Goal: Information Seeking & Learning: Learn about a topic

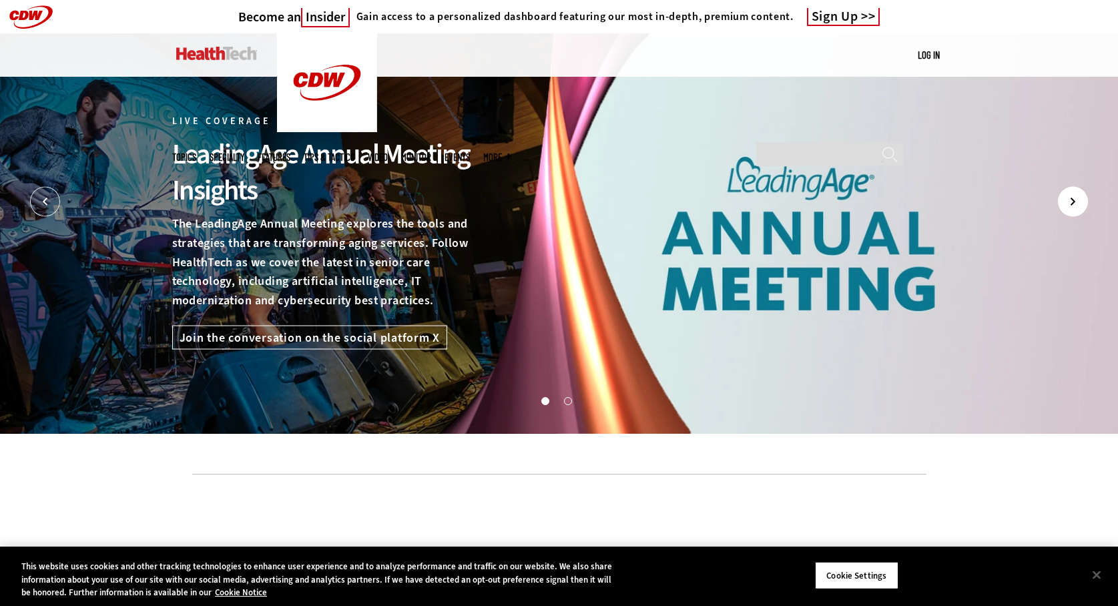
click at [1079, 203] on icon "Next" at bounding box center [1073, 202] width 30 height 30
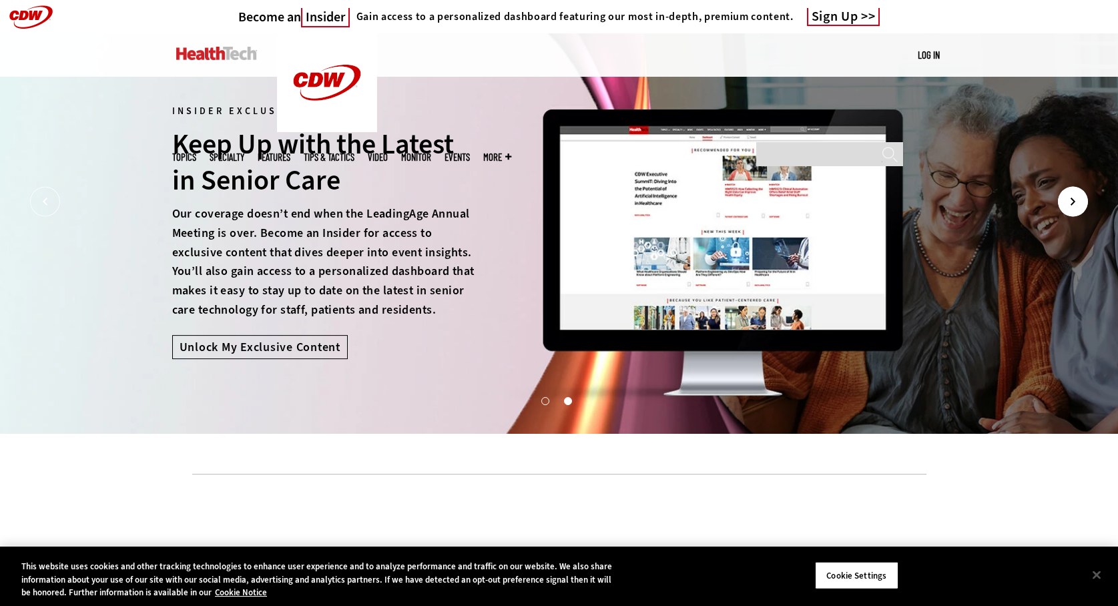
click at [1079, 203] on icon "Next" at bounding box center [1073, 202] width 30 height 30
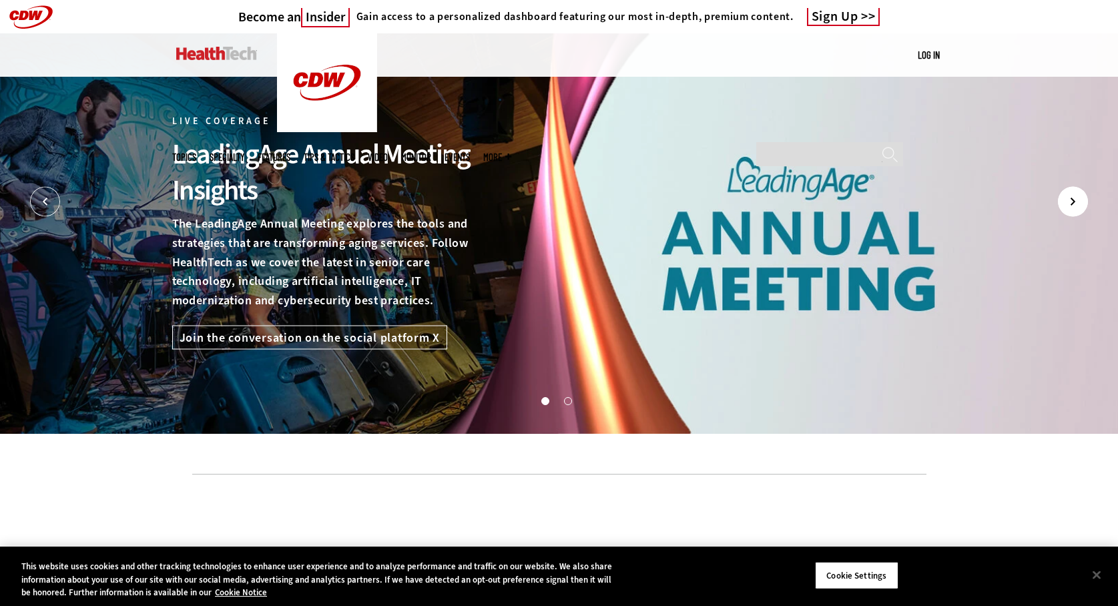
click at [1080, 203] on icon "Next" at bounding box center [1073, 202] width 30 height 30
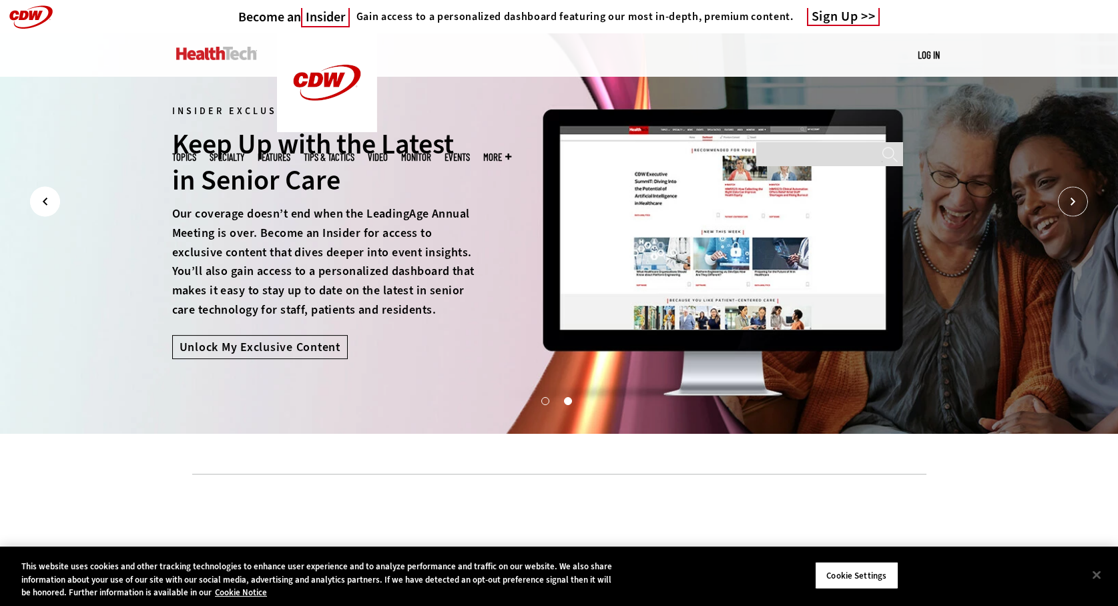
click at [41, 198] on icon "Prev" at bounding box center [45, 202] width 30 height 30
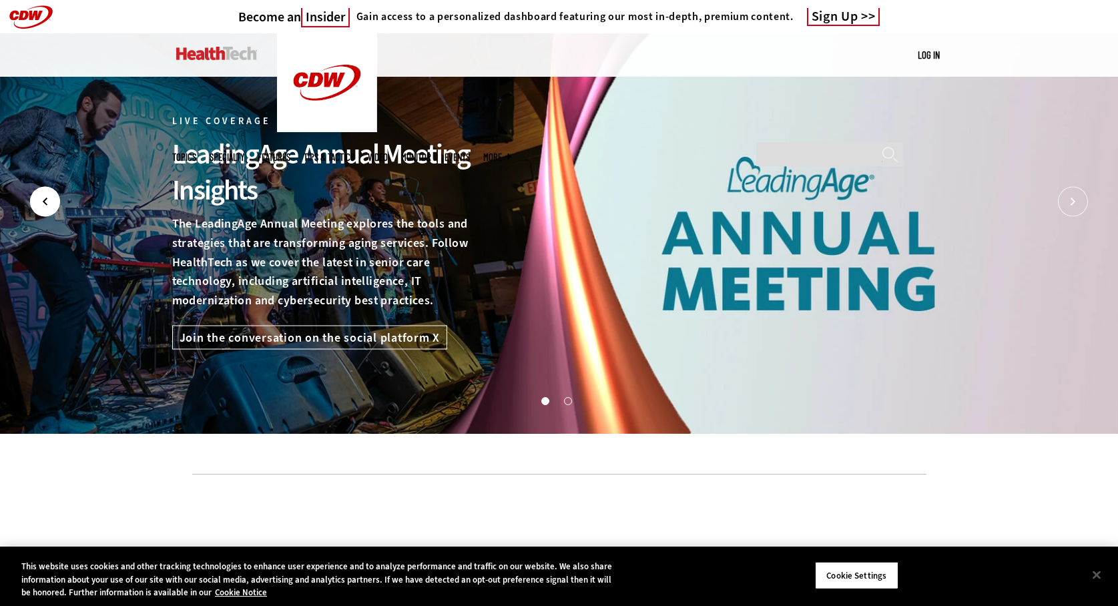
click at [41, 198] on icon "Prev" at bounding box center [45, 202] width 30 height 30
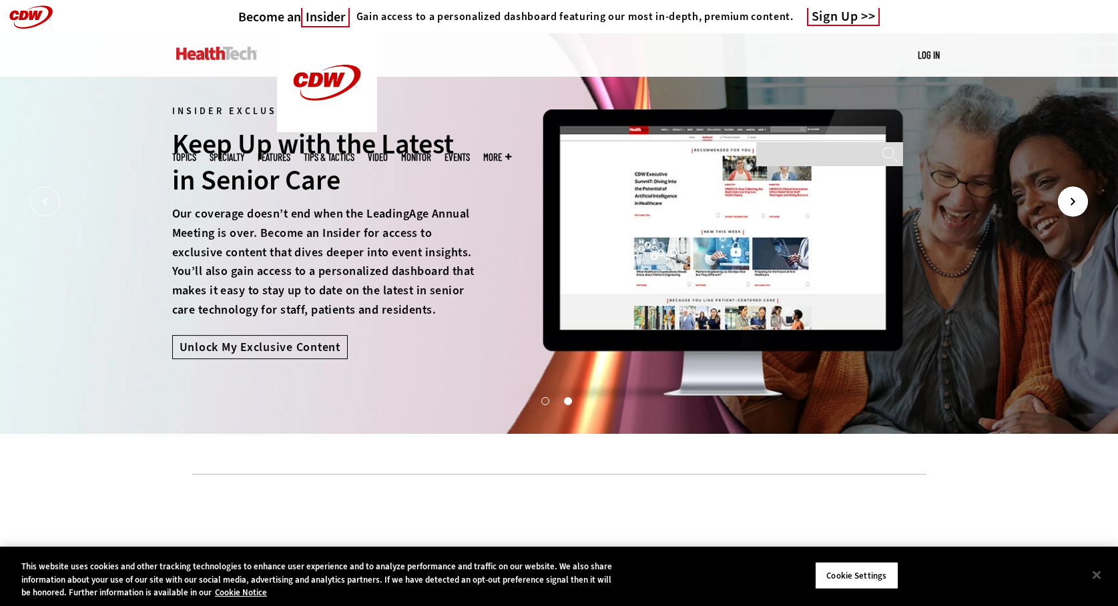
click at [1070, 203] on icon "Next" at bounding box center [1073, 202] width 30 height 30
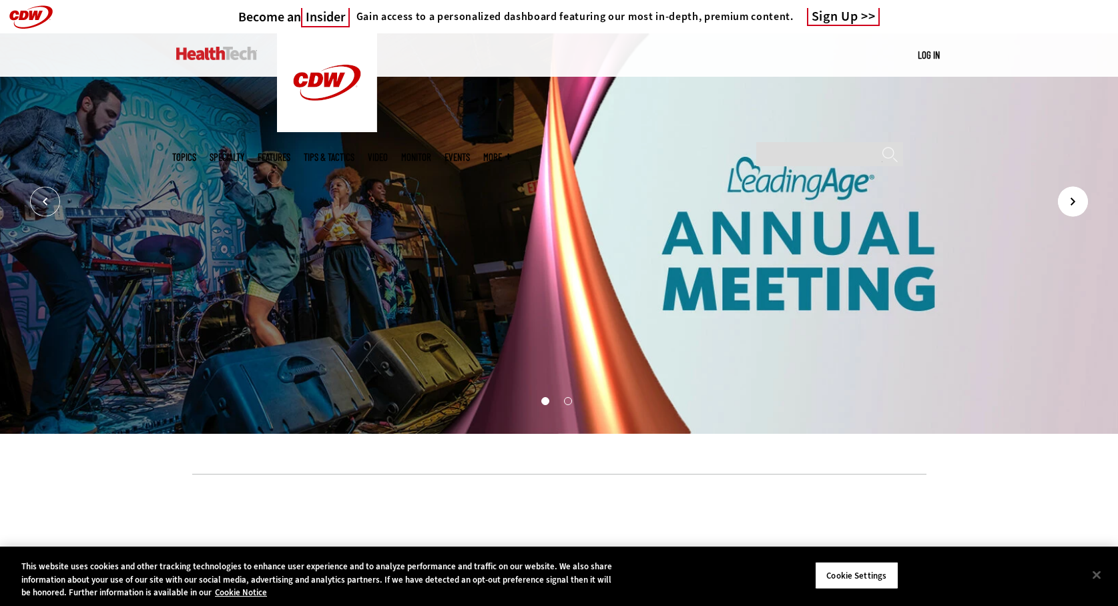
click at [1070, 203] on icon "Next" at bounding box center [1073, 202] width 30 height 30
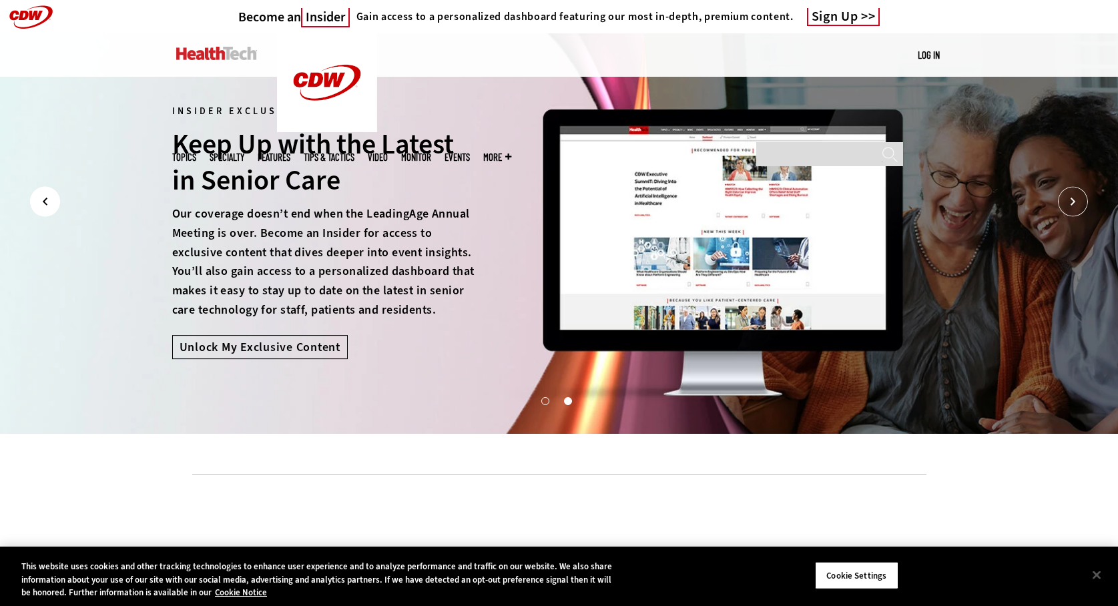
click at [43, 201] on icon "Prev" at bounding box center [45, 202] width 30 height 30
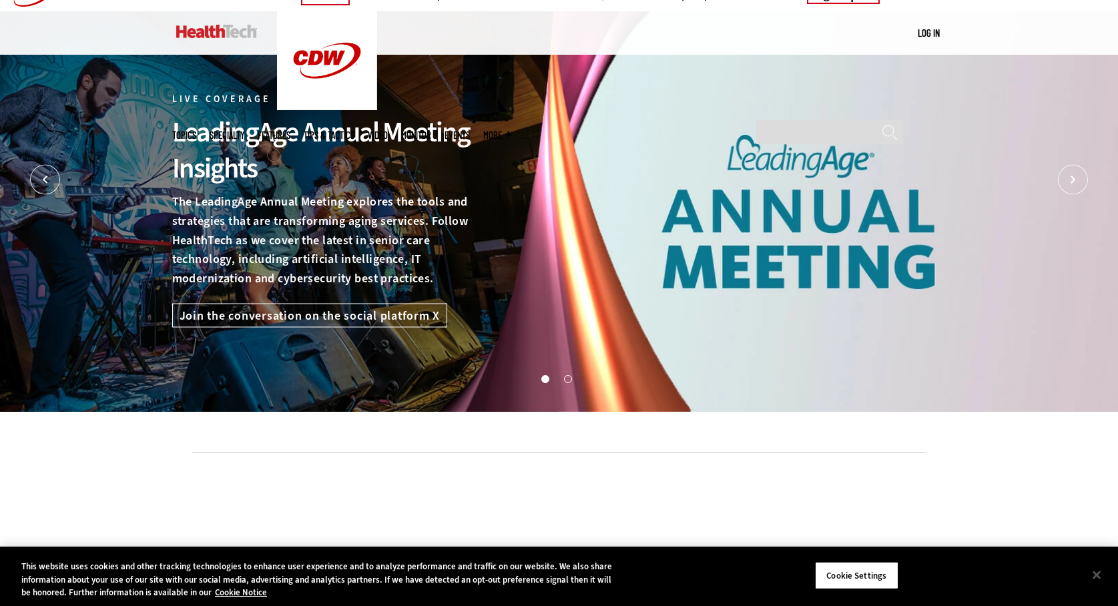
scroll to position [27, 0]
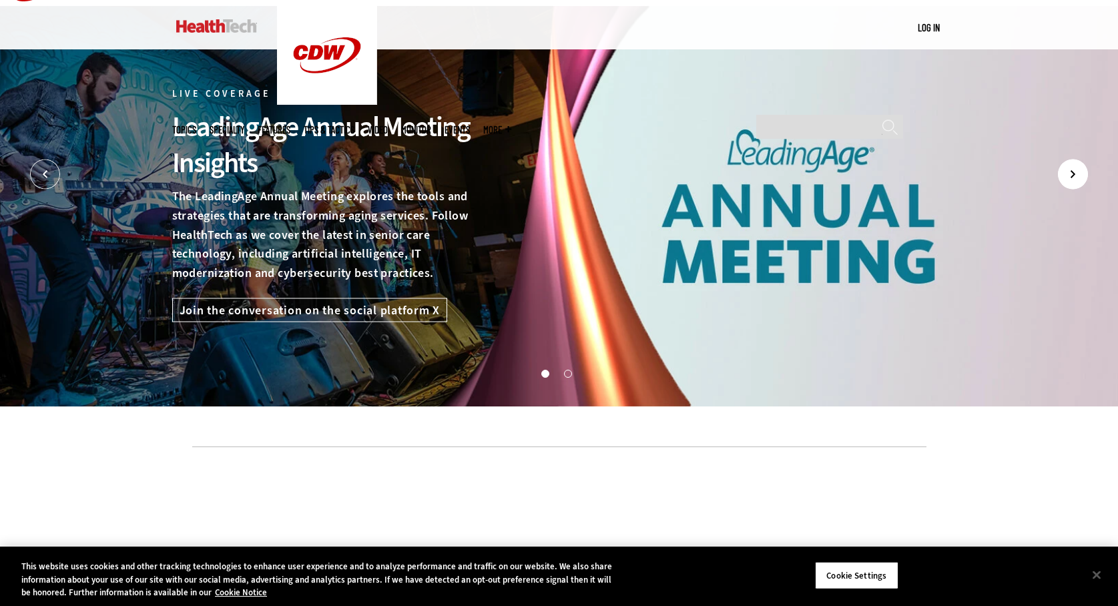
click at [1074, 174] on icon "Next" at bounding box center [1072, 174] width 3 height 7
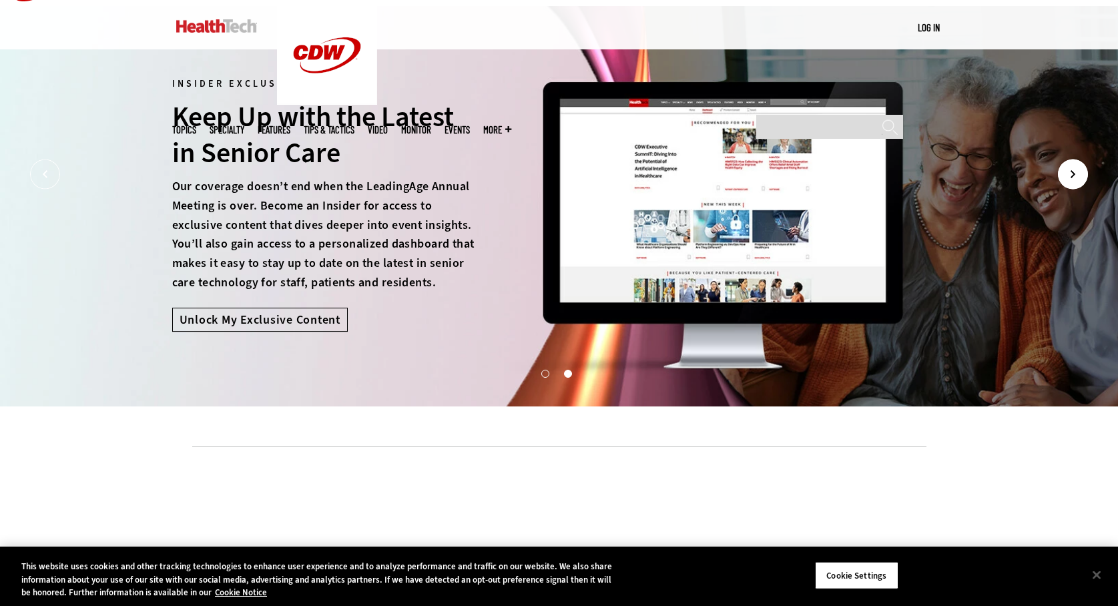
click at [1070, 162] on icon "Next" at bounding box center [1073, 174] width 30 height 30
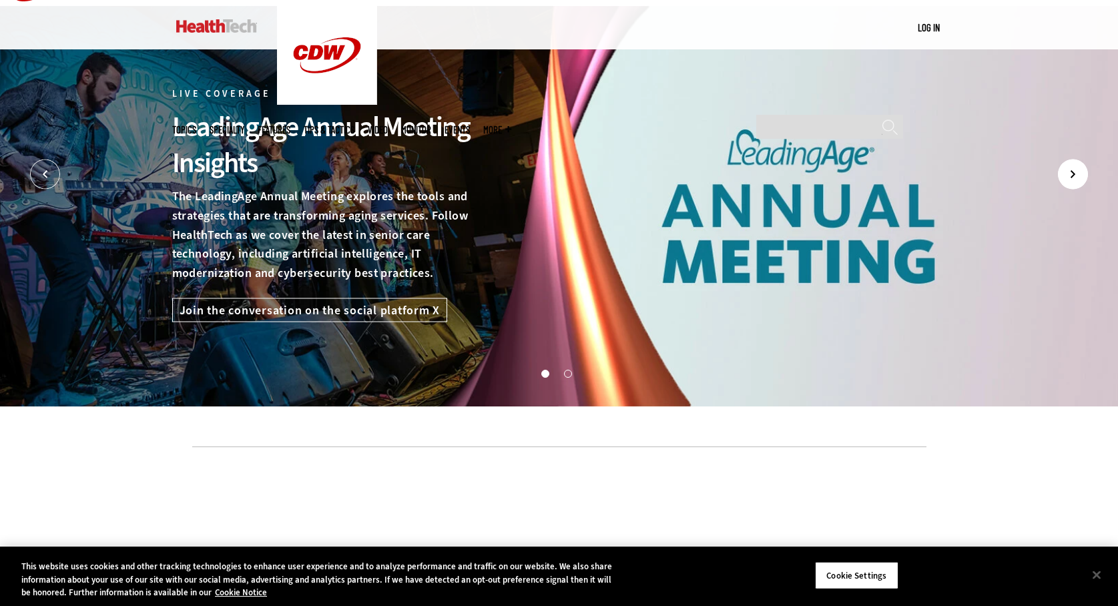
click at [1070, 162] on icon "Next" at bounding box center [1073, 174] width 30 height 30
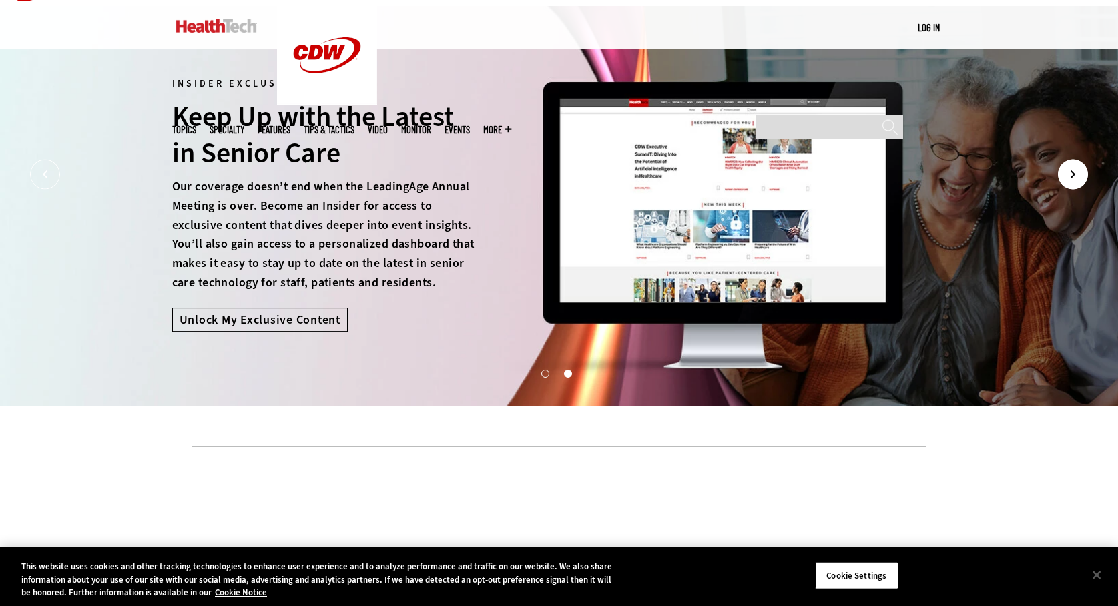
click at [1070, 163] on icon "Next" at bounding box center [1073, 174] width 30 height 30
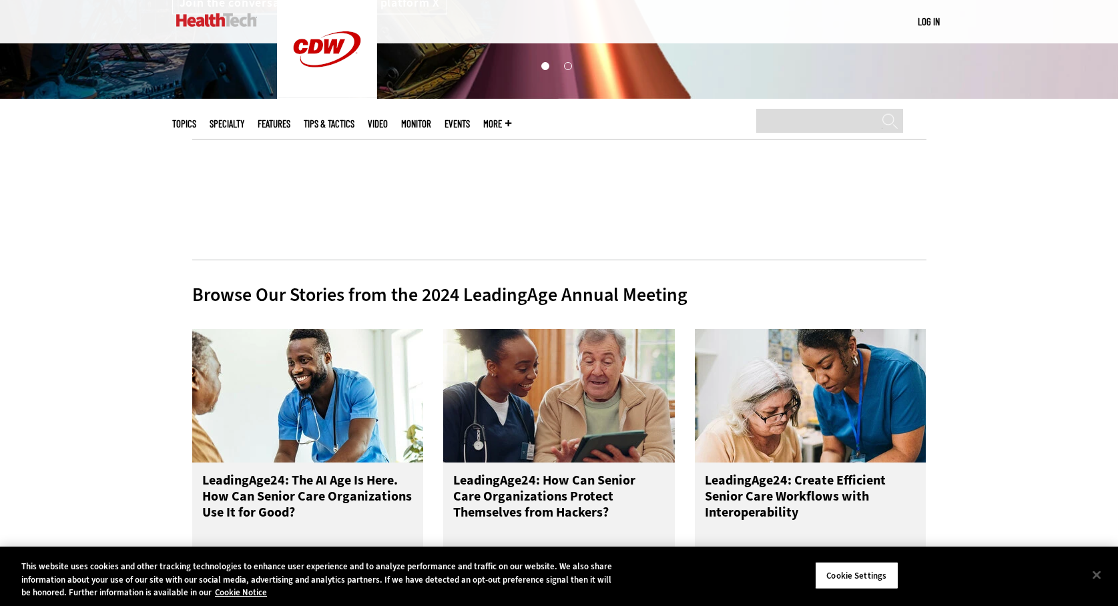
scroll to position [0, 0]
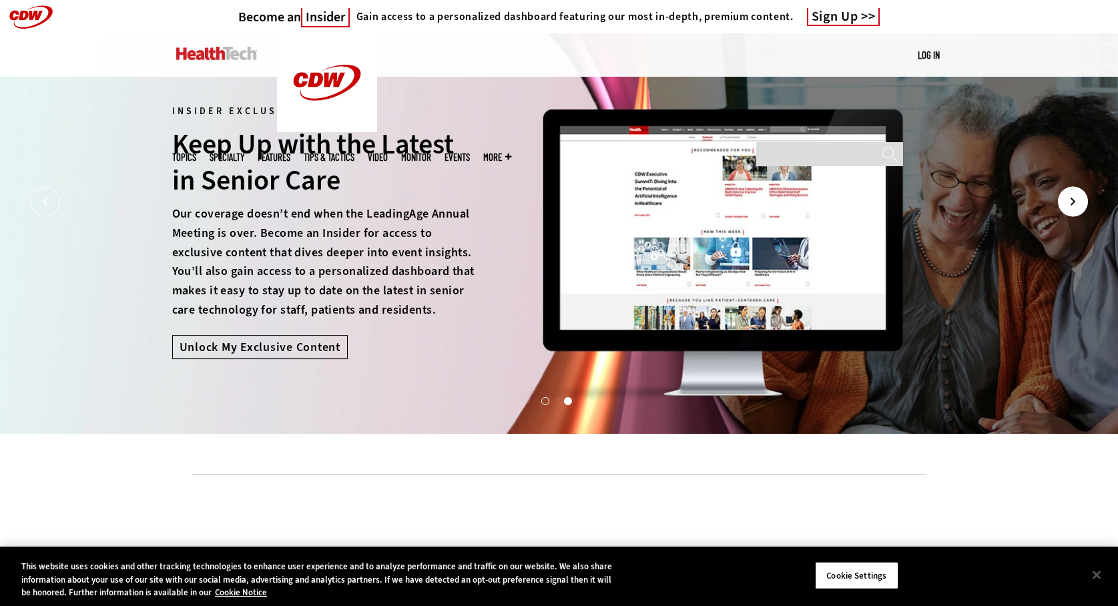
click at [1060, 206] on icon "Next" at bounding box center [1073, 202] width 30 height 30
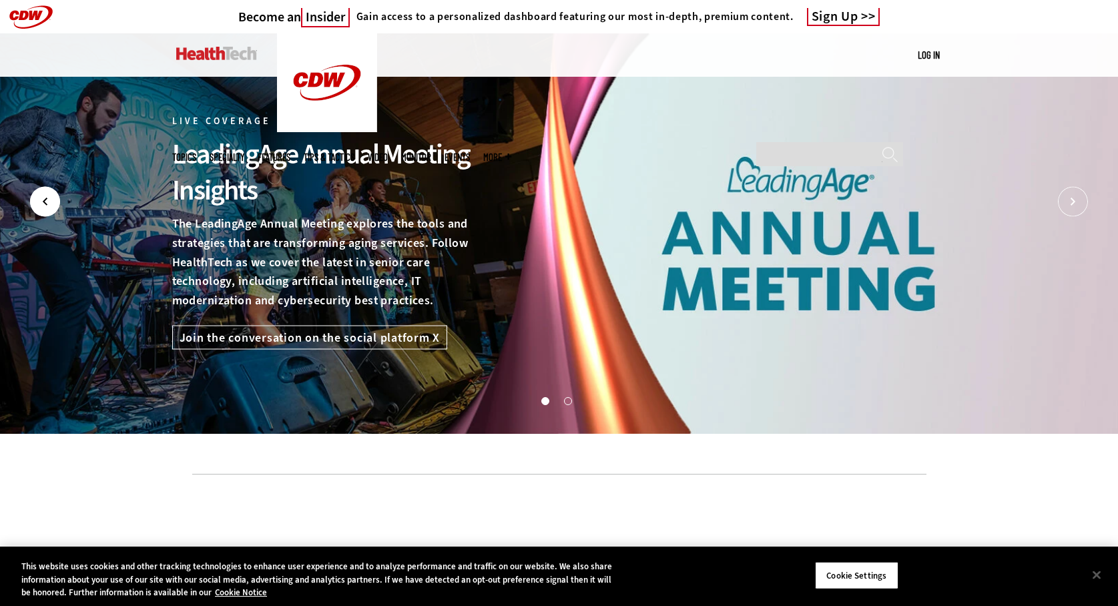
click at [53, 198] on icon "Prev" at bounding box center [45, 202] width 30 height 30
click at [1085, 191] on button "Next" at bounding box center [1073, 202] width 30 height 30
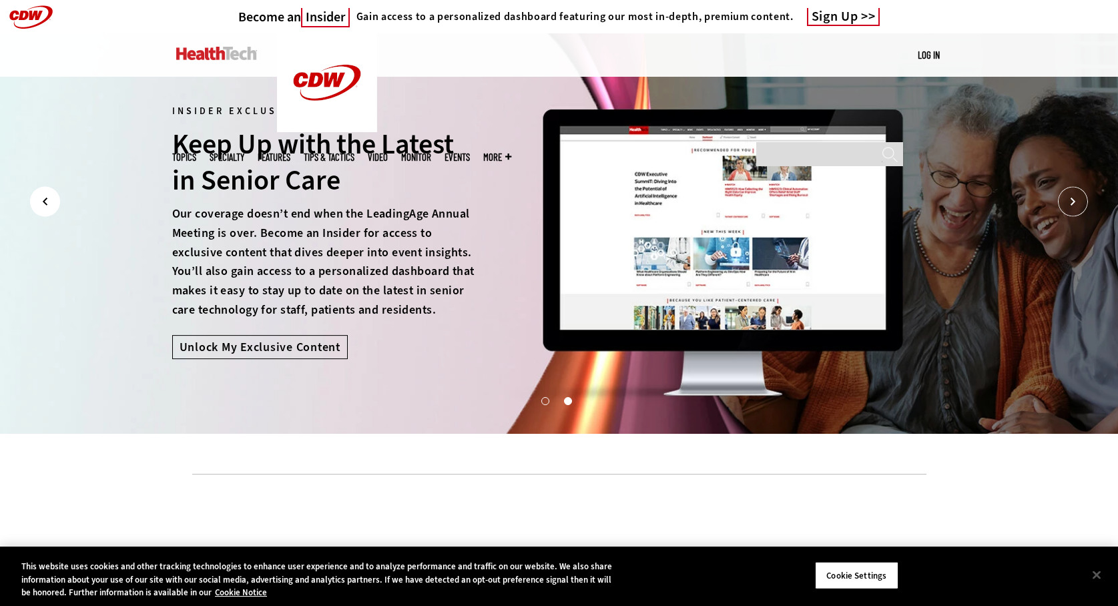
click at [51, 204] on icon "Prev" at bounding box center [45, 202] width 30 height 30
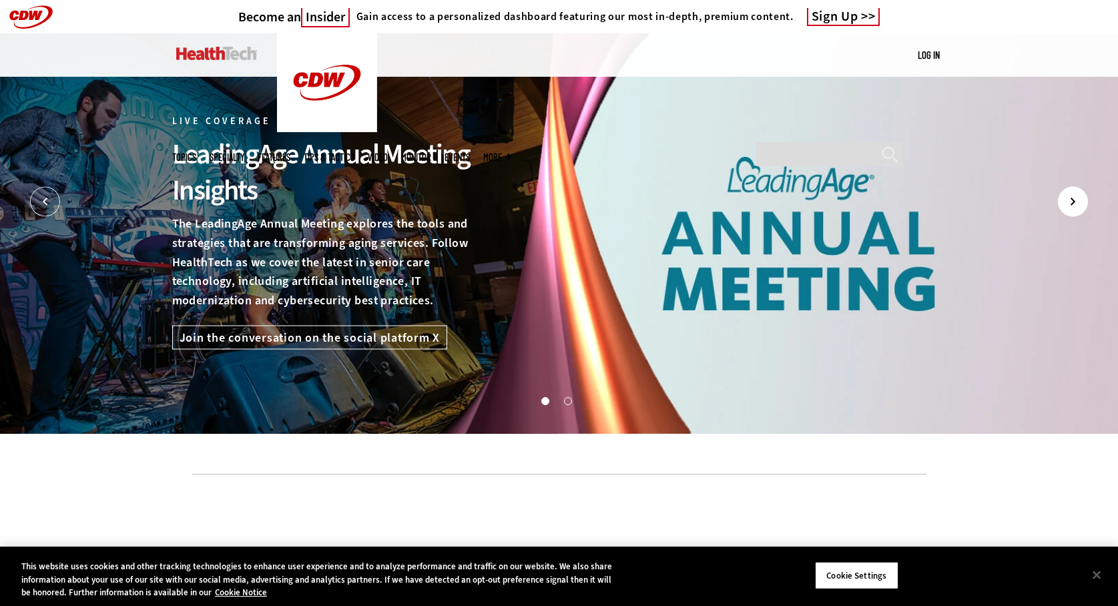
click at [1072, 200] on icon "Next" at bounding box center [1073, 202] width 30 height 30
click at [1078, 200] on icon "Next" at bounding box center [1073, 202] width 30 height 30
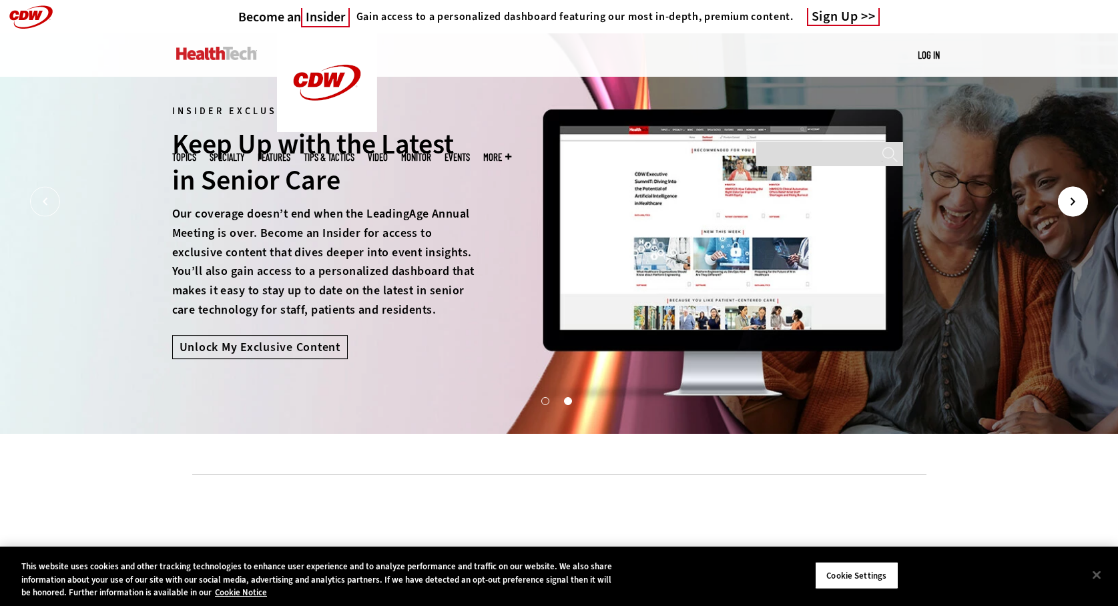
click at [1078, 200] on icon "Next" at bounding box center [1073, 202] width 30 height 30
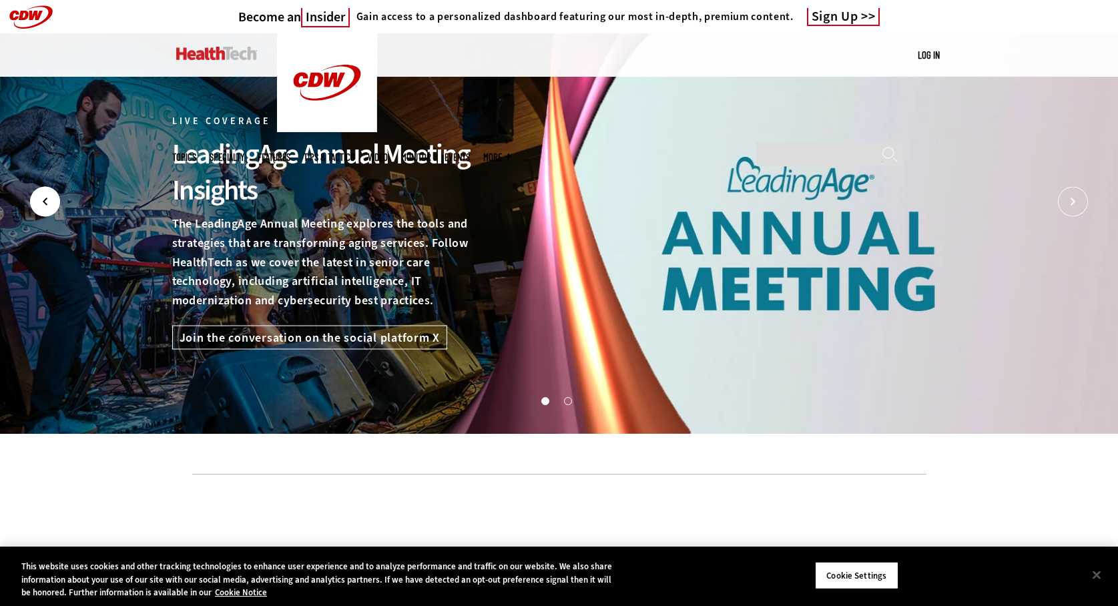
click at [50, 199] on icon "Prev" at bounding box center [45, 202] width 30 height 30
click at [1068, 203] on icon "Next" at bounding box center [1073, 202] width 30 height 30
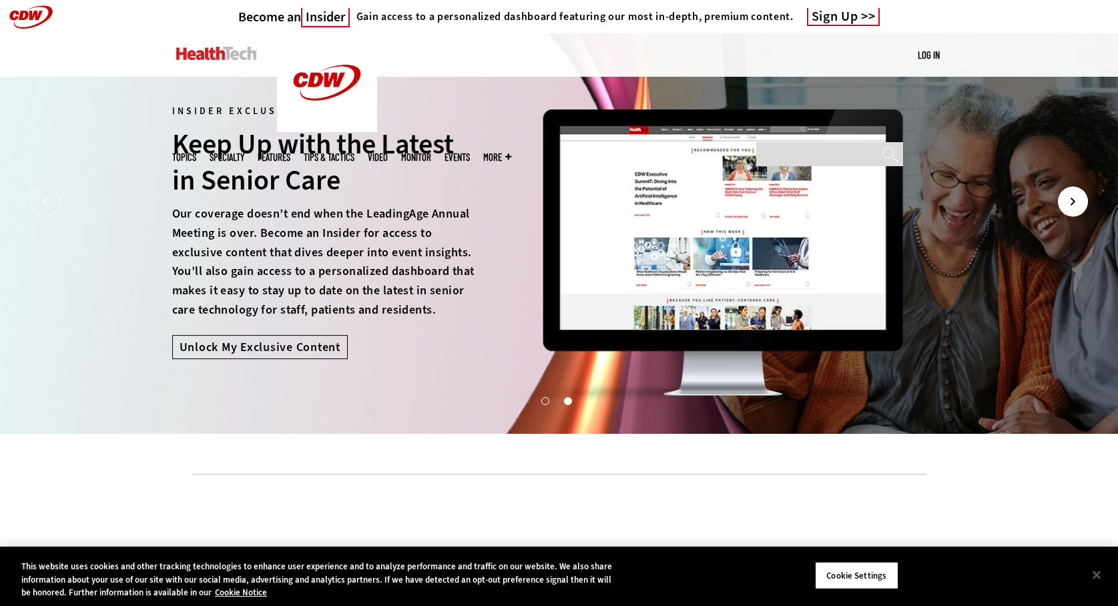
click at [1068, 203] on icon "Next" at bounding box center [1073, 202] width 30 height 30
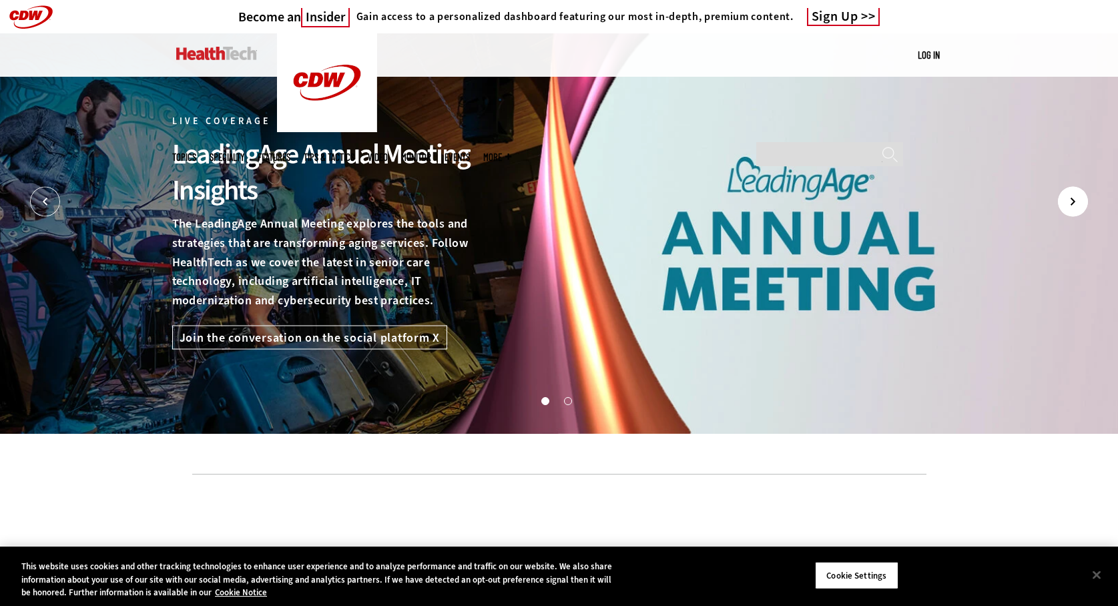
click at [1068, 204] on icon "Next" at bounding box center [1073, 202] width 30 height 30
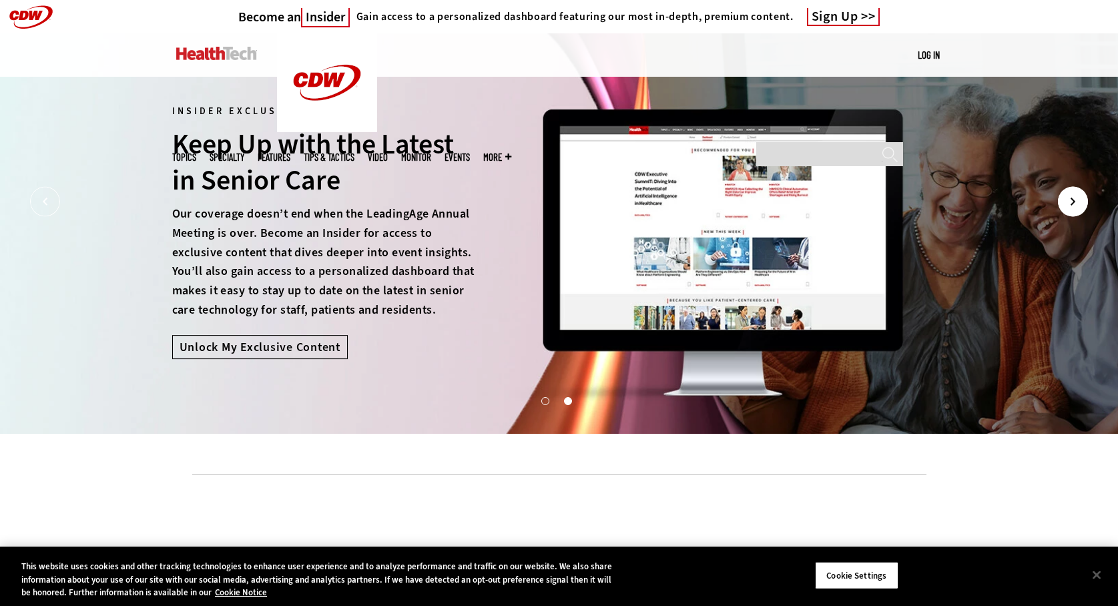
click at [1068, 204] on icon "Next" at bounding box center [1073, 202] width 30 height 30
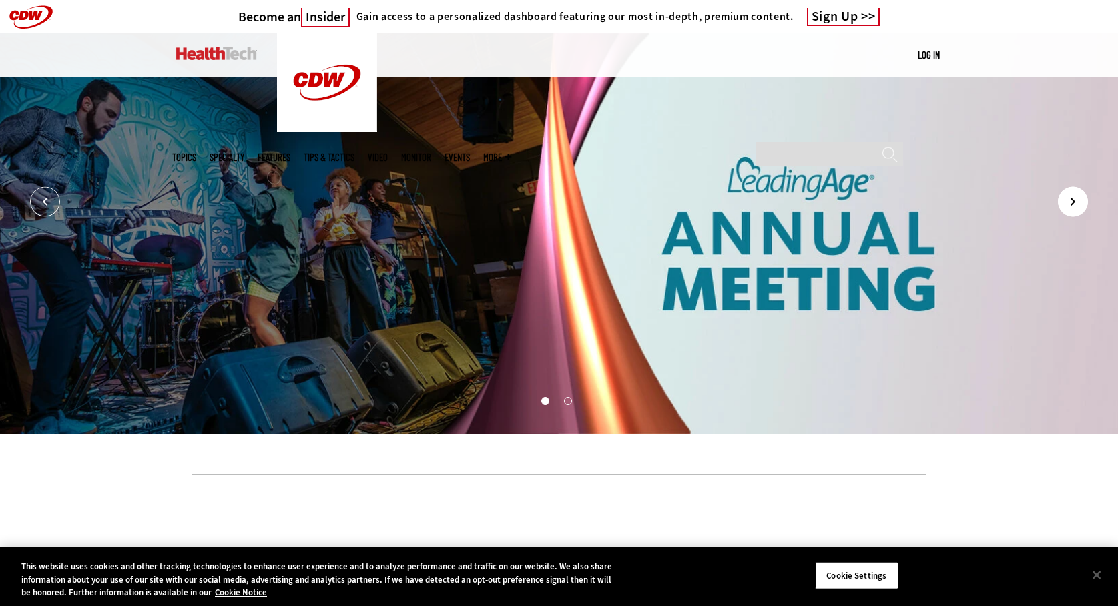
click at [1068, 204] on icon "Next" at bounding box center [1073, 202] width 30 height 30
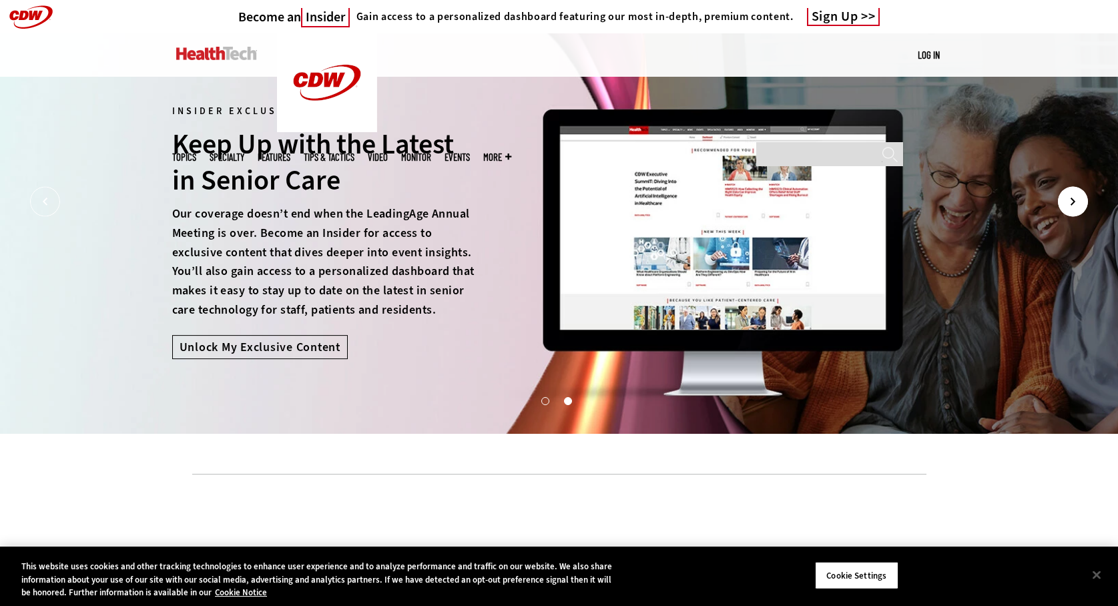
click at [1068, 204] on icon "Next" at bounding box center [1073, 202] width 30 height 30
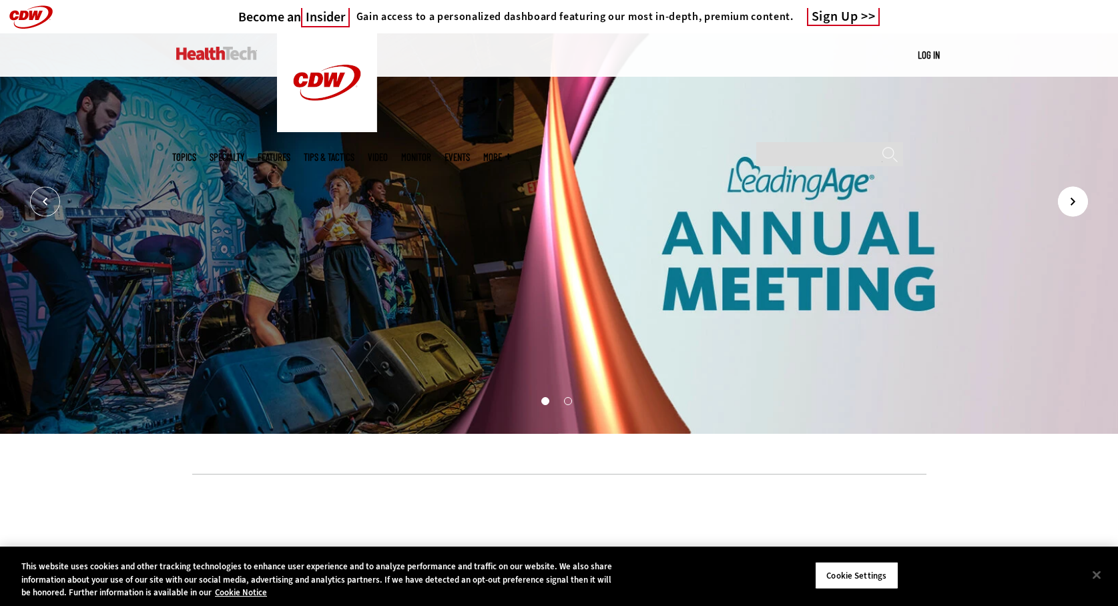
click at [1068, 204] on icon "Next" at bounding box center [1073, 202] width 30 height 30
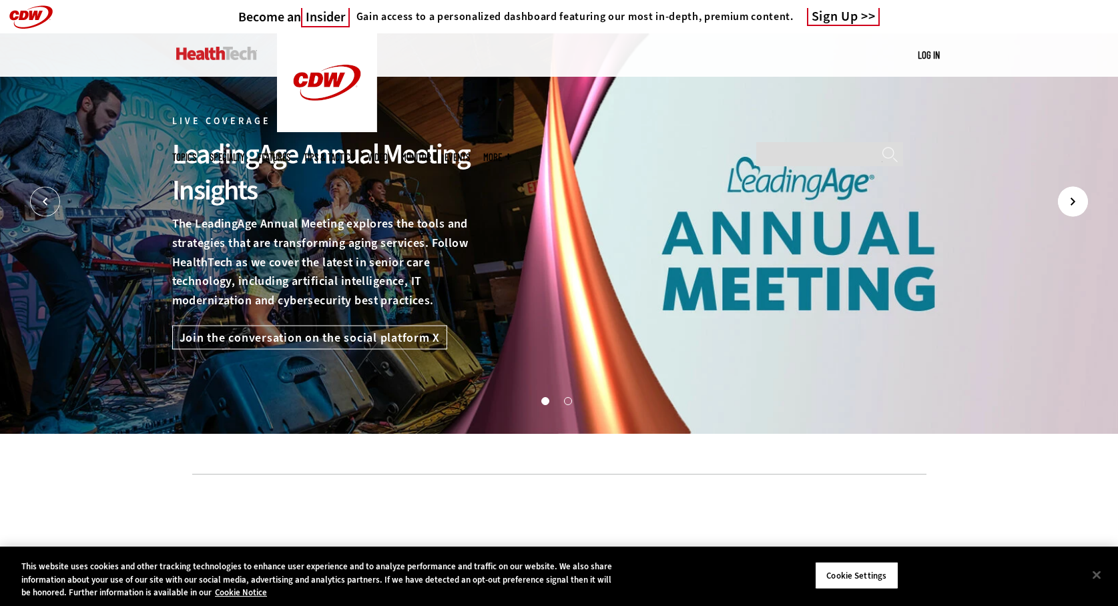
click at [1069, 204] on icon "Next" at bounding box center [1073, 202] width 30 height 30
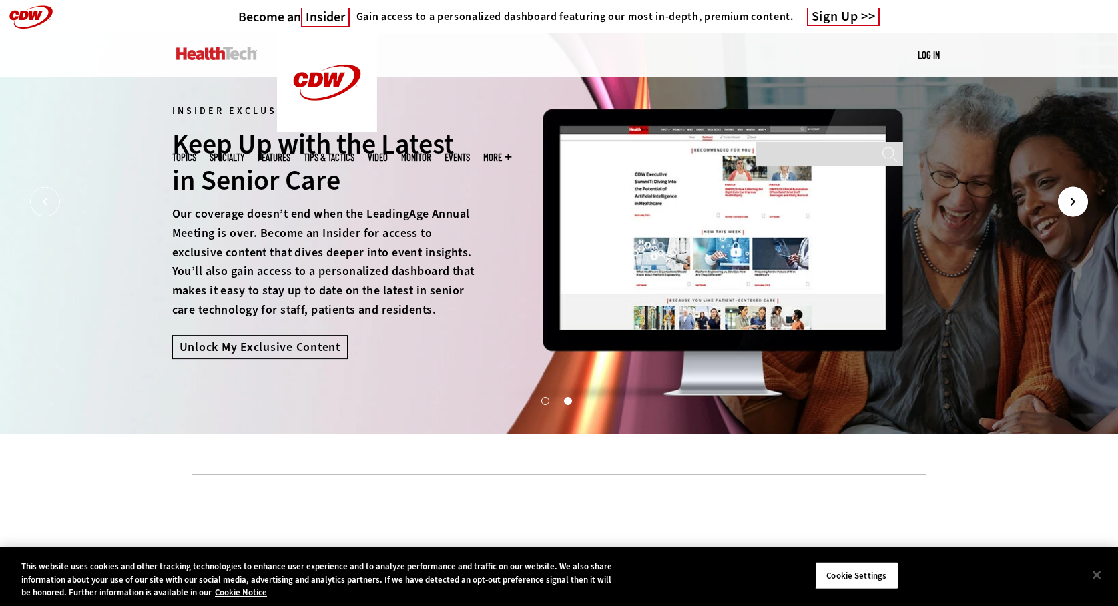
click at [1069, 204] on icon "Next" at bounding box center [1073, 202] width 30 height 30
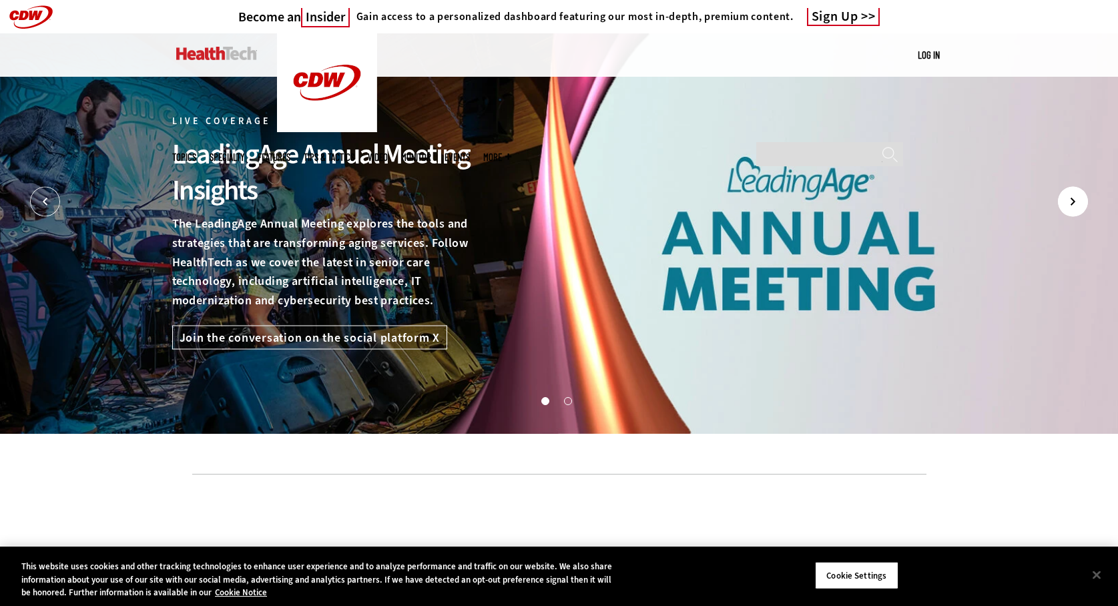
click at [1069, 204] on icon "Next" at bounding box center [1073, 202] width 30 height 30
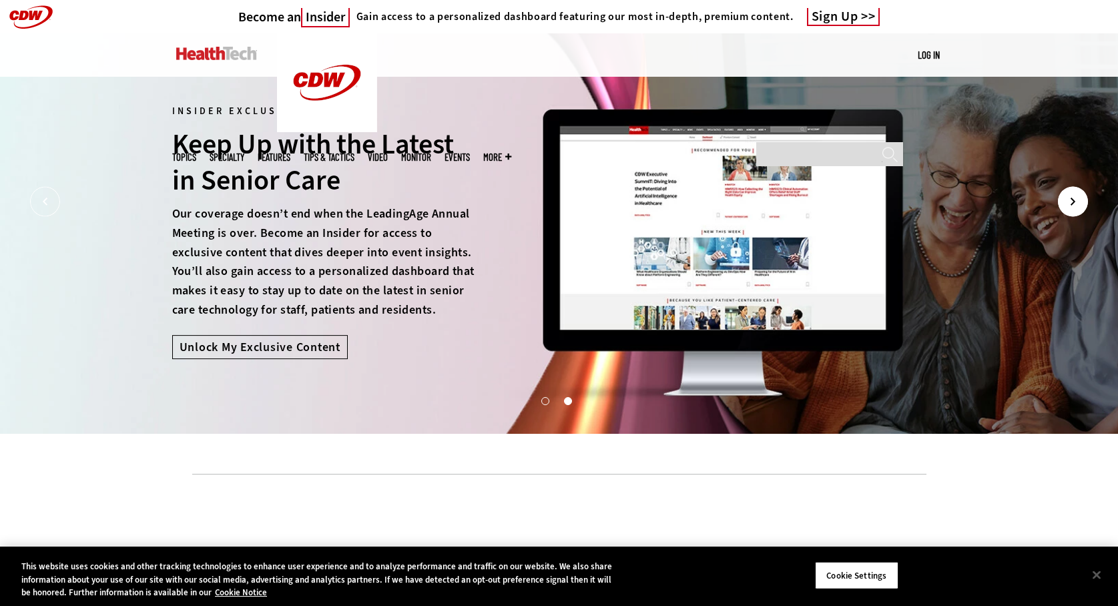
click at [1069, 204] on icon "Next" at bounding box center [1073, 202] width 30 height 30
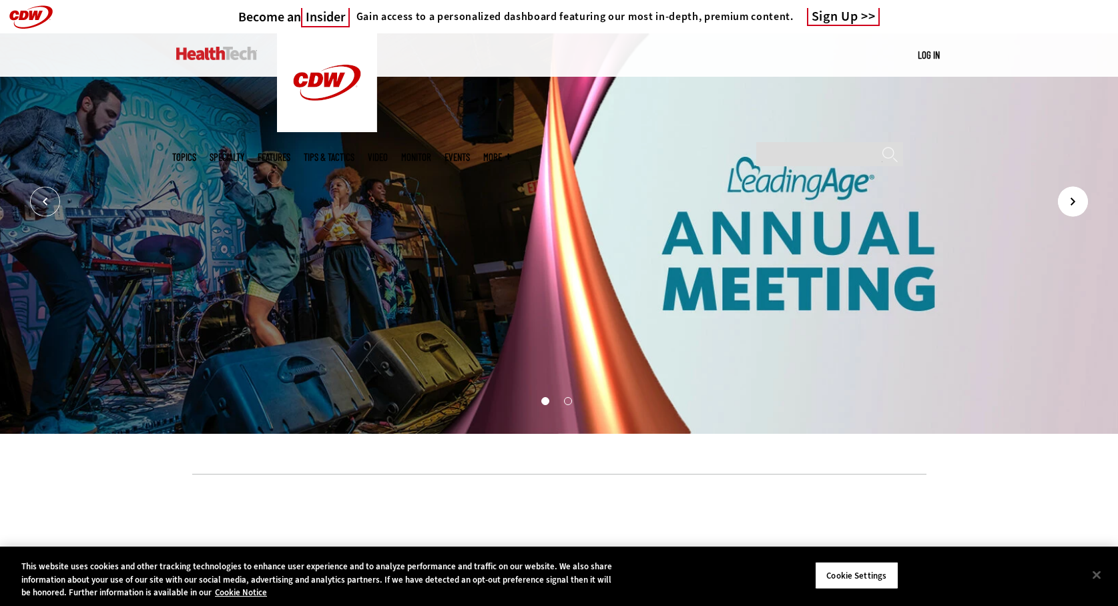
click at [1069, 204] on icon "Next" at bounding box center [1073, 202] width 30 height 30
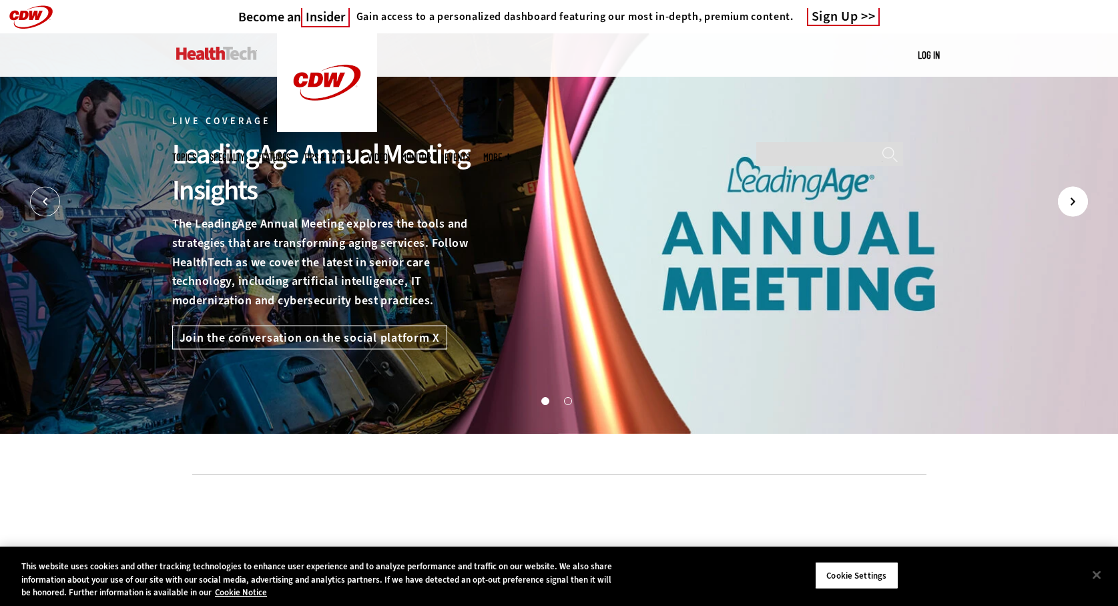
click at [1076, 206] on icon "Next" at bounding box center [1073, 202] width 30 height 30
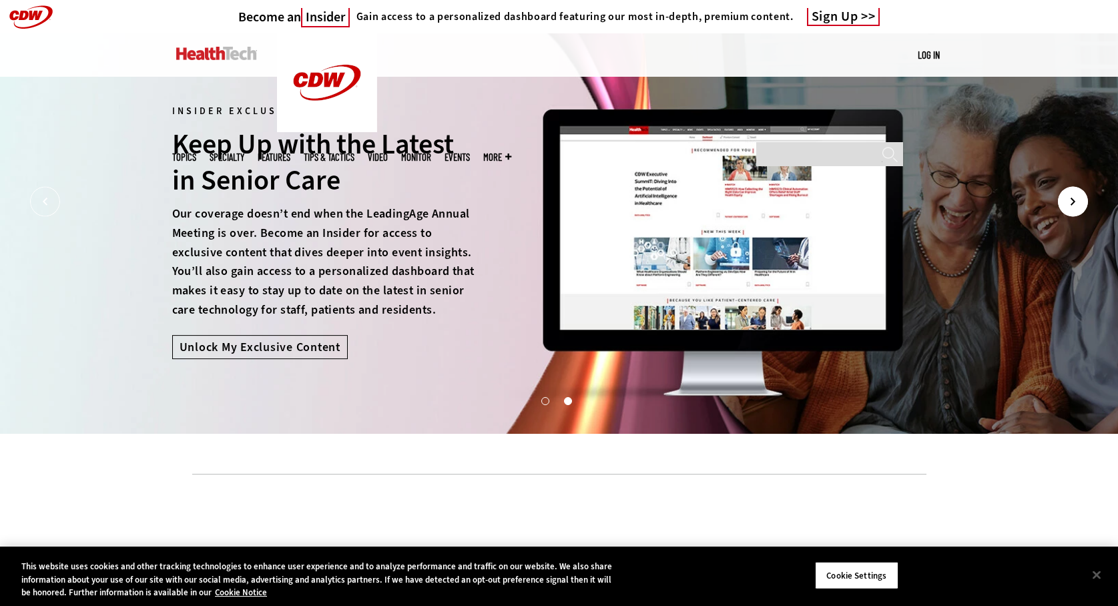
click at [1076, 206] on icon "Next" at bounding box center [1073, 202] width 30 height 30
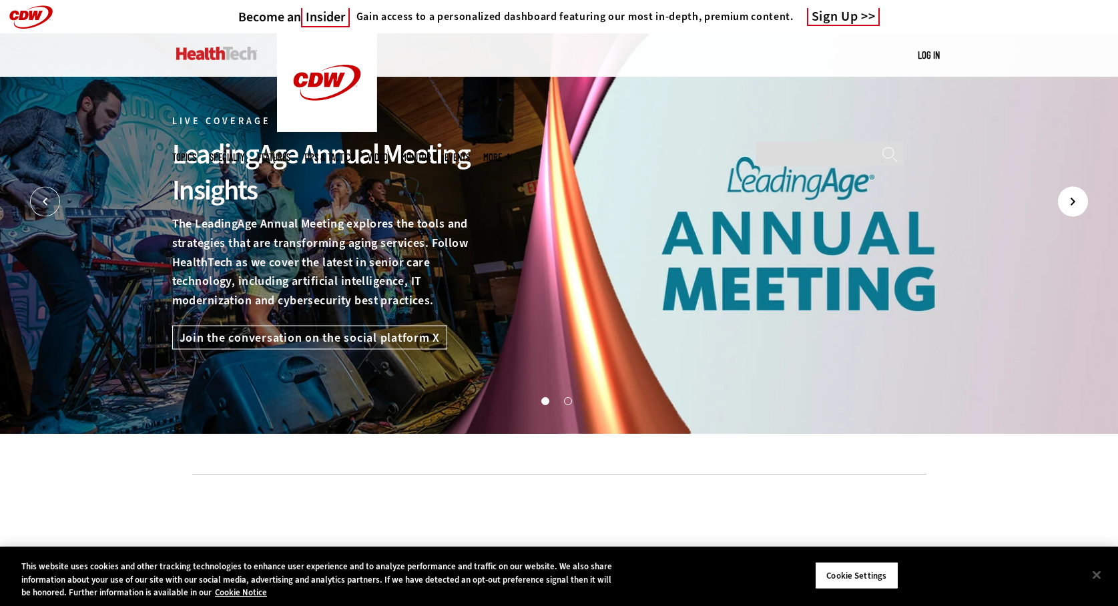
click at [1076, 207] on icon "Next" at bounding box center [1073, 202] width 30 height 30
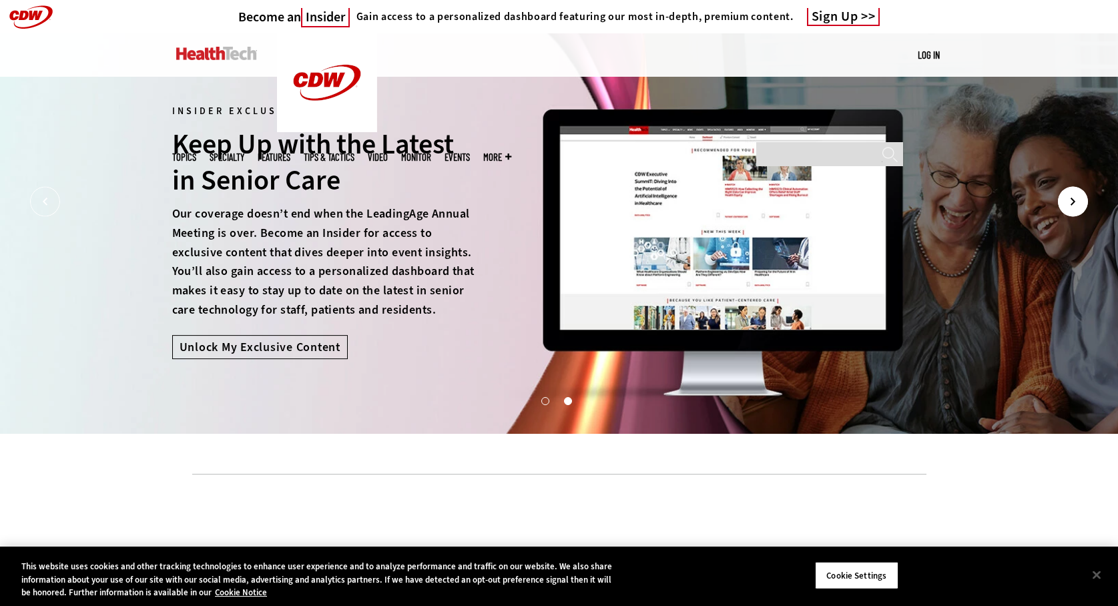
click at [1076, 207] on icon "Next" at bounding box center [1073, 202] width 30 height 30
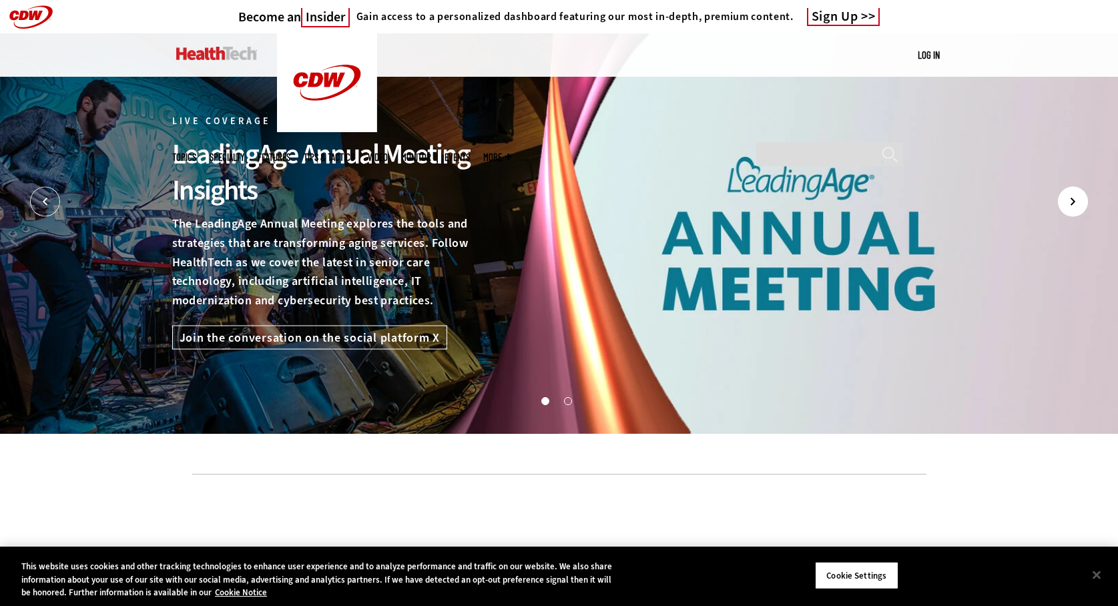
click at [1078, 204] on icon "Next" at bounding box center [1073, 202] width 30 height 30
